Goal: Use online tool/utility: Utilize a website feature to perform a specific function

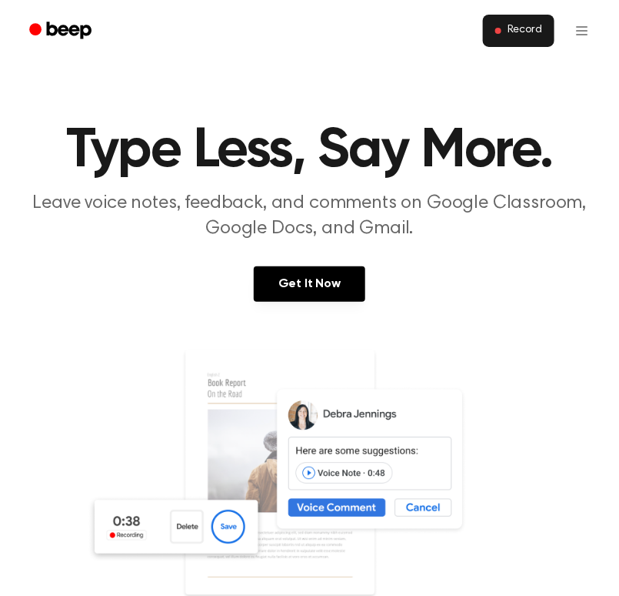
click at [523, 22] on button "Record" at bounding box center [519, 31] width 72 height 32
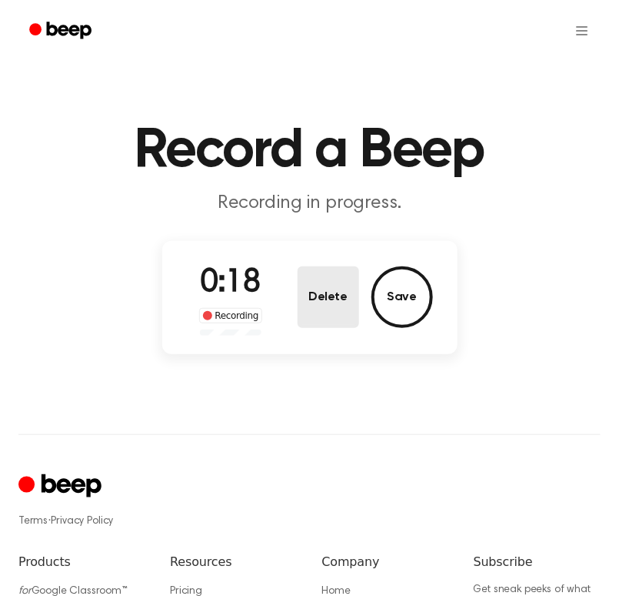
click at [330, 297] on button "Delete" at bounding box center [329, 297] width 62 height 62
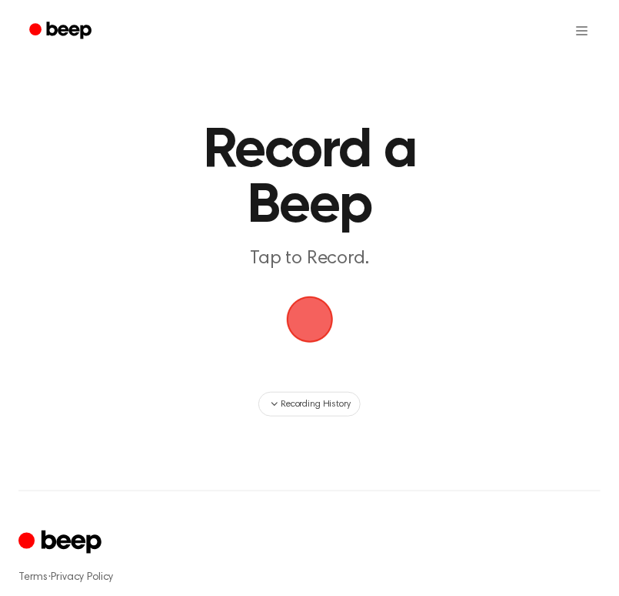
click at [302, 325] on span "button" at bounding box center [309, 319] width 47 height 47
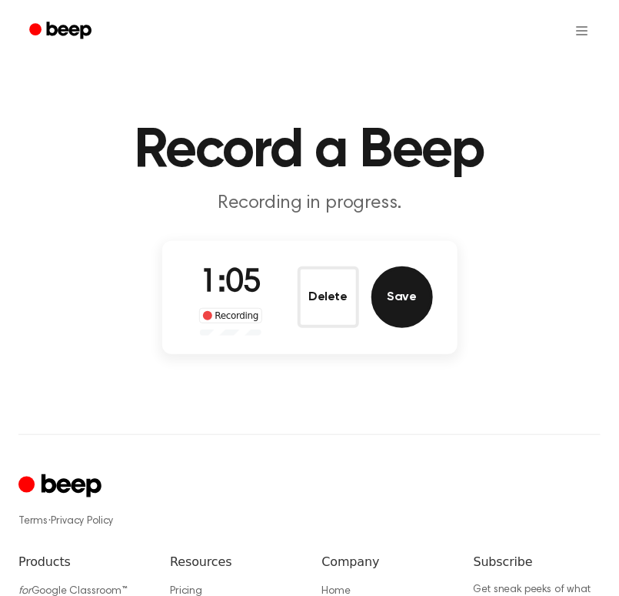
click at [402, 299] on button "Save" at bounding box center [403, 297] width 62 height 62
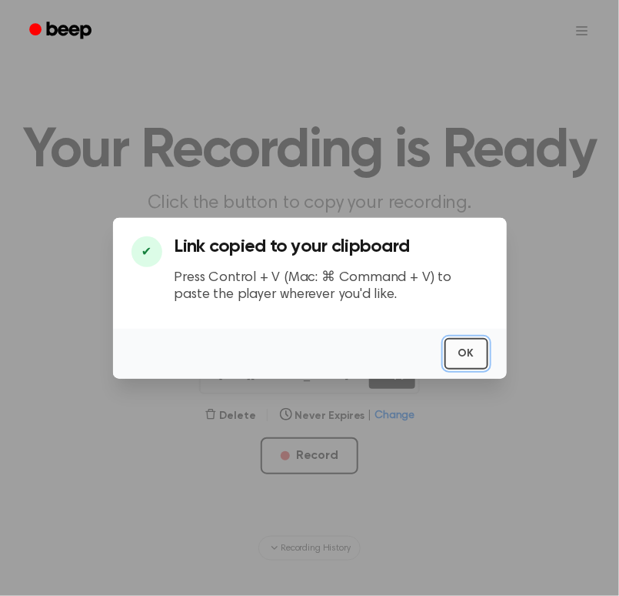
click at [469, 361] on button "OK" at bounding box center [467, 354] width 44 height 32
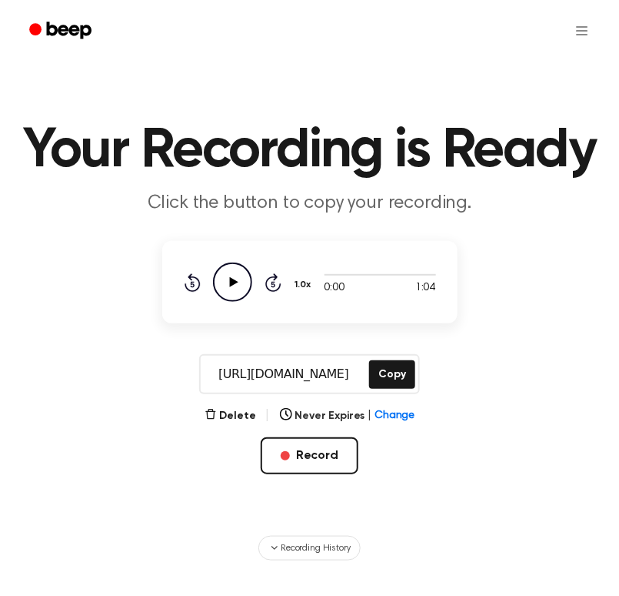
click at [238, 275] on icon "Play Audio" at bounding box center [232, 281] width 39 height 39
click at [335, 458] on button "Record" at bounding box center [310, 455] width 98 height 37
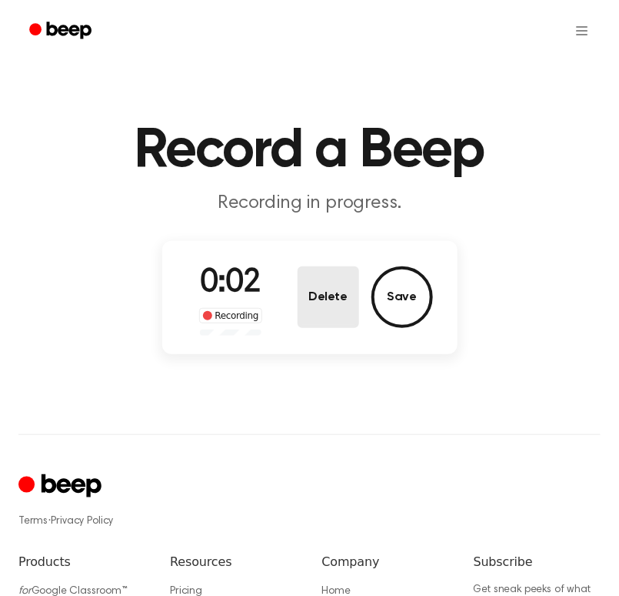
click at [335, 294] on button "Delete" at bounding box center [329, 297] width 62 height 62
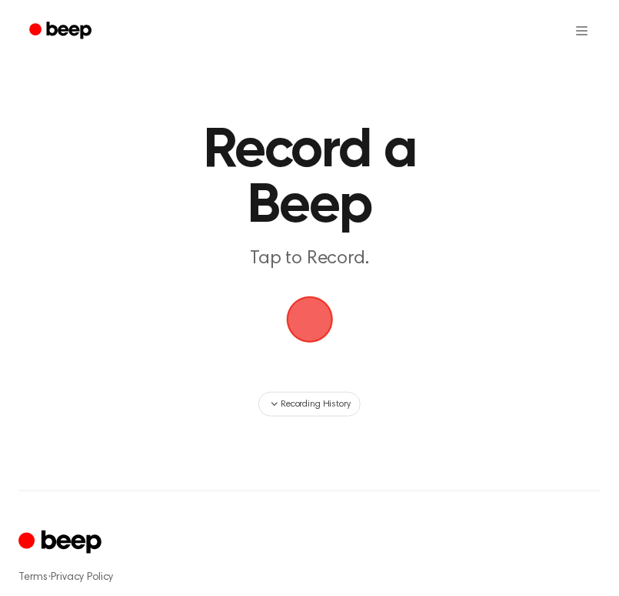
click at [321, 309] on span "button" at bounding box center [310, 319] width 43 height 43
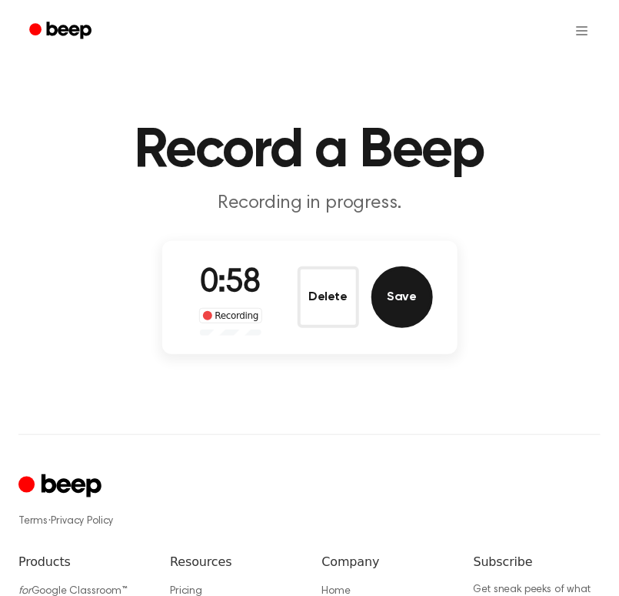
click at [406, 312] on button "Save" at bounding box center [403, 297] width 62 height 62
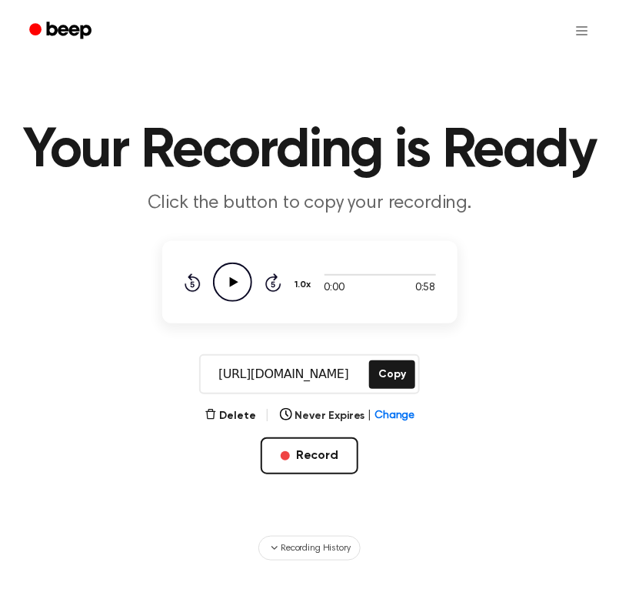
click at [225, 279] on icon "Play Audio" at bounding box center [232, 281] width 39 height 39
click at [406, 372] on button "Copy" at bounding box center [391, 374] width 45 height 28
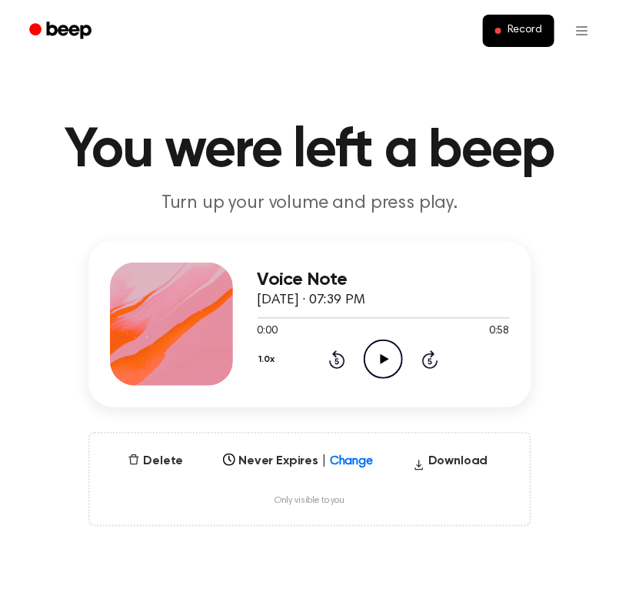
click at [388, 366] on icon "Play Audio" at bounding box center [383, 358] width 39 height 39
click at [388, 366] on icon "Pause Audio" at bounding box center [383, 358] width 39 height 39
